Goal: Information Seeking & Learning: Learn about a topic

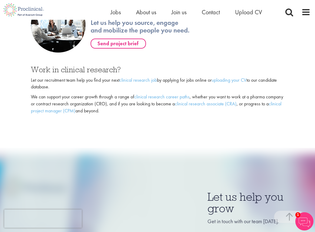
scroll to position [441, 0]
click at [139, 83] on link "clinical research job" at bounding box center [138, 79] width 38 height 6
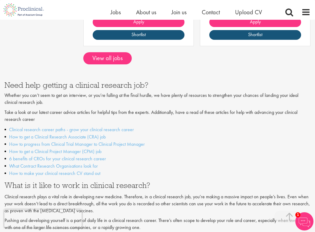
scroll to position [959, 0]
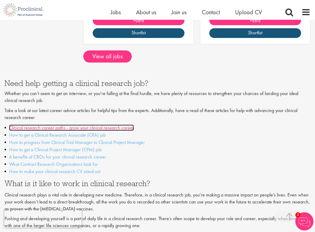
click at [124, 124] on link "Clinical research career paths - grow your clinical research career" at bounding box center [71, 127] width 125 height 6
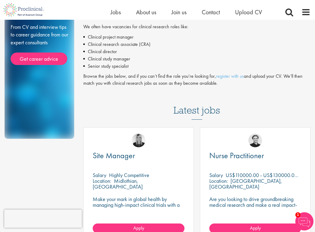
scroll to position [0, 0]
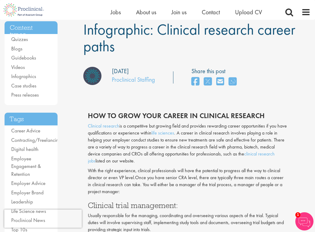
scroll to position [47, 0]
